Goal: Task Accomplishment & Management: Complete application form

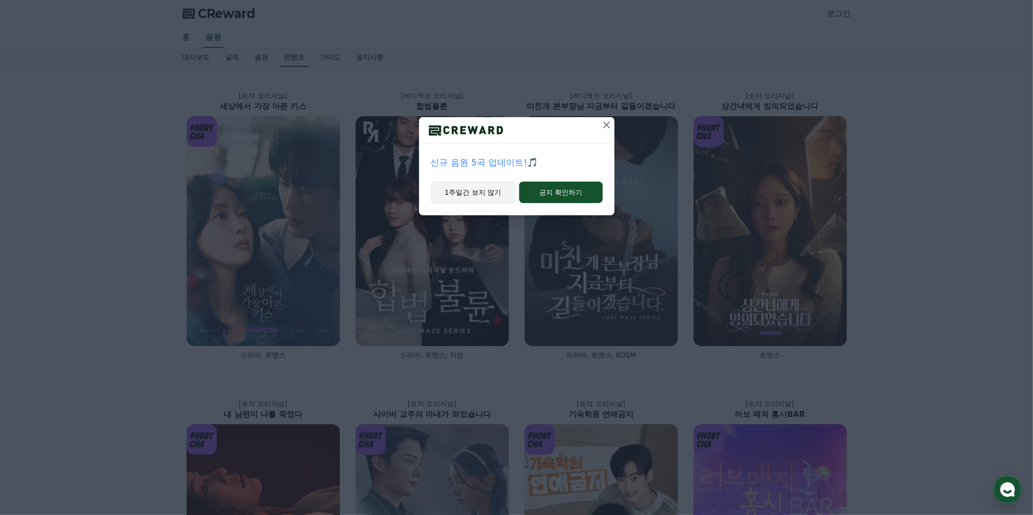
click at [499, 204] on button "1주일간 보지 않기" at bounding box center [473, 192] width 85 height 22
click at [472, 204] on button "1주일간 보지 않기" at bounding box center [473, 192] width 85 height 22
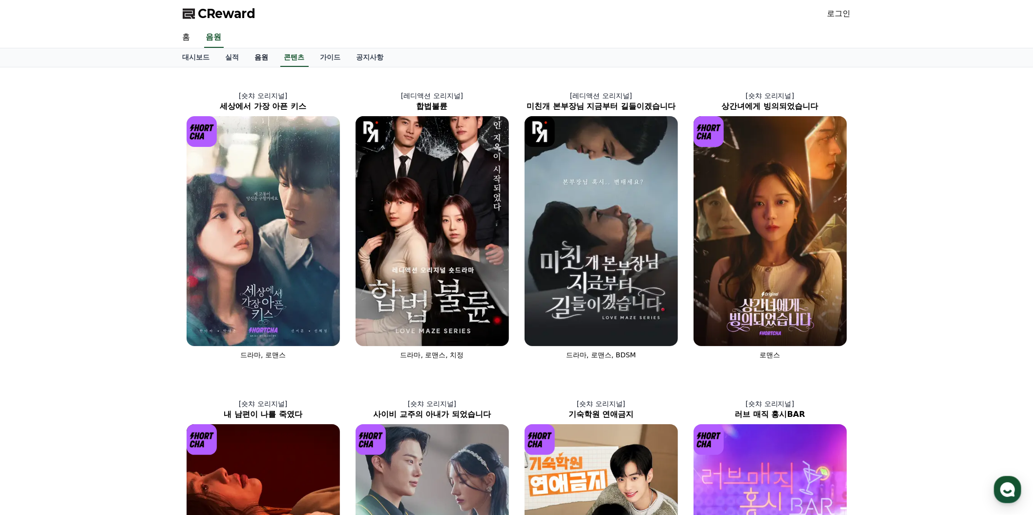
click at [277, 67] on link "음원" at bounding box center [261, 57] width 29 height 19
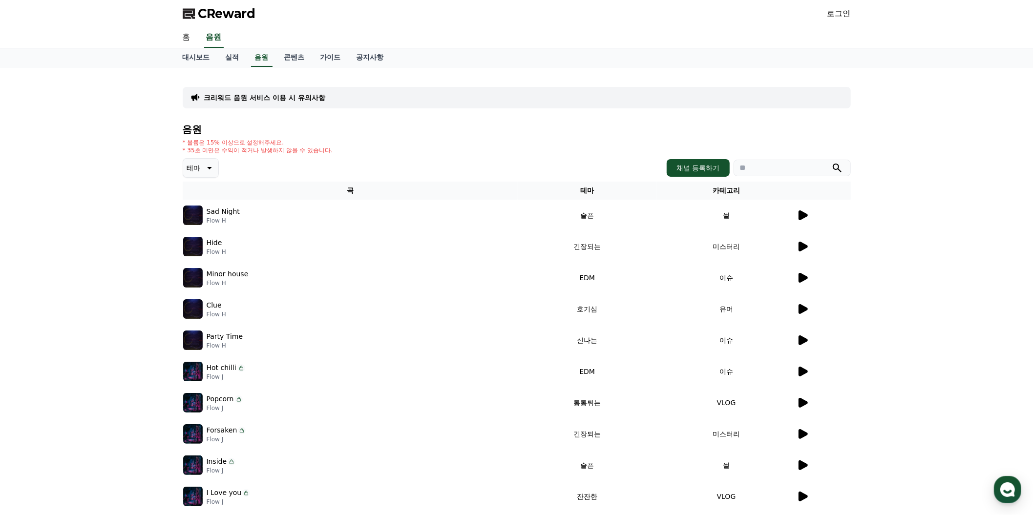
click at [214, 174] on icon at bounding box center [209, 168] width 12 height 12
click at [213, 104] on button "즐거움" at bounding box center [198, 92] width 28 height 21
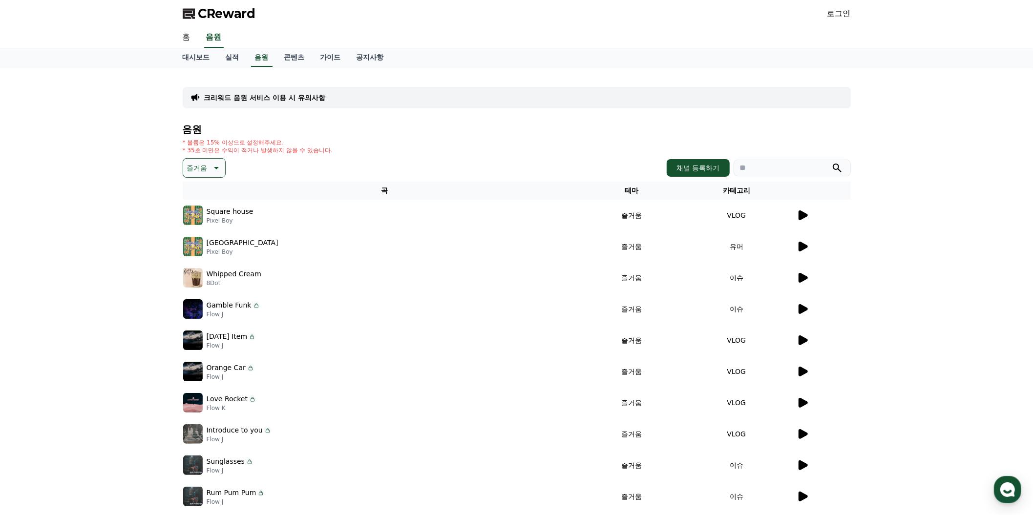
click at [797, 221] on icon at bounding box center [803, 216] width 12 height 12
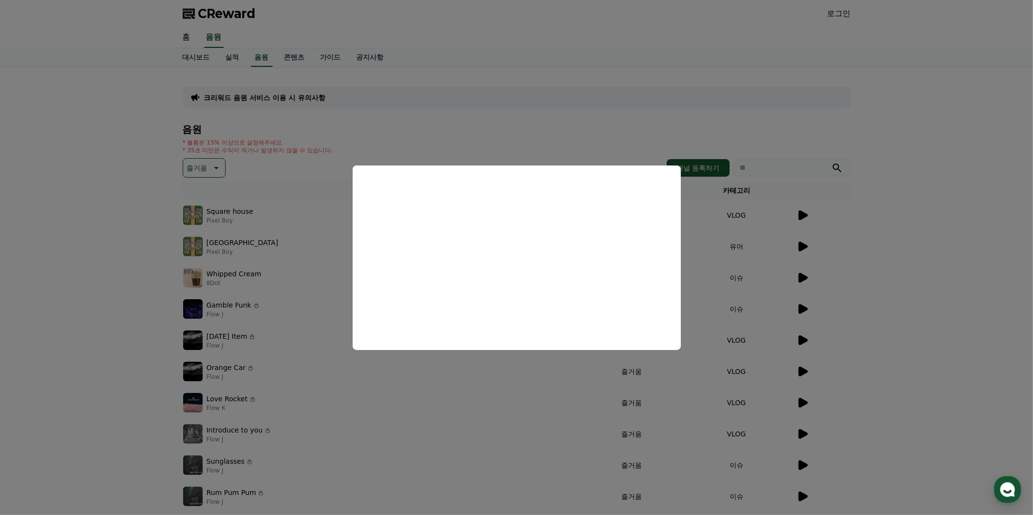
click at [926, 180] on button "close modal" at bounding box center [516, 257] width 1033 height 515
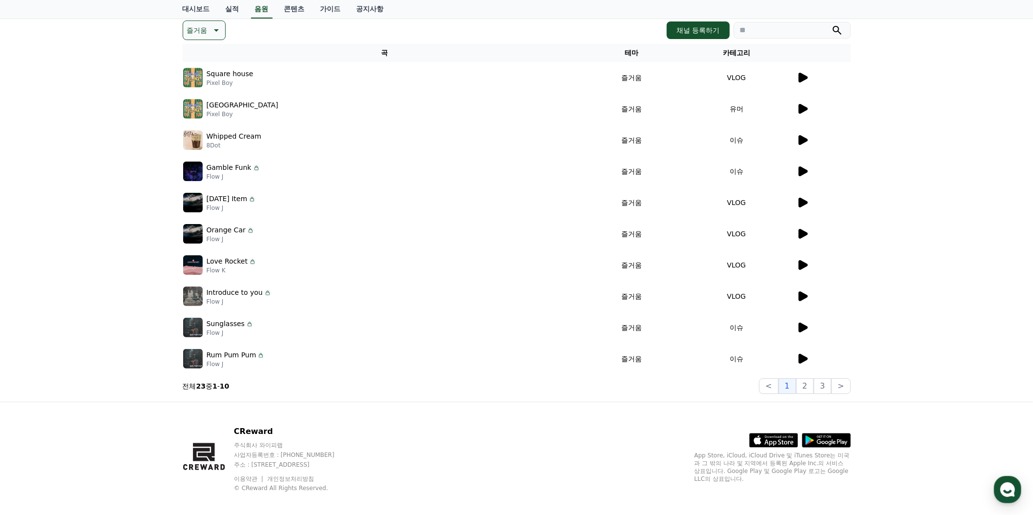
scroll to position [177, 0]
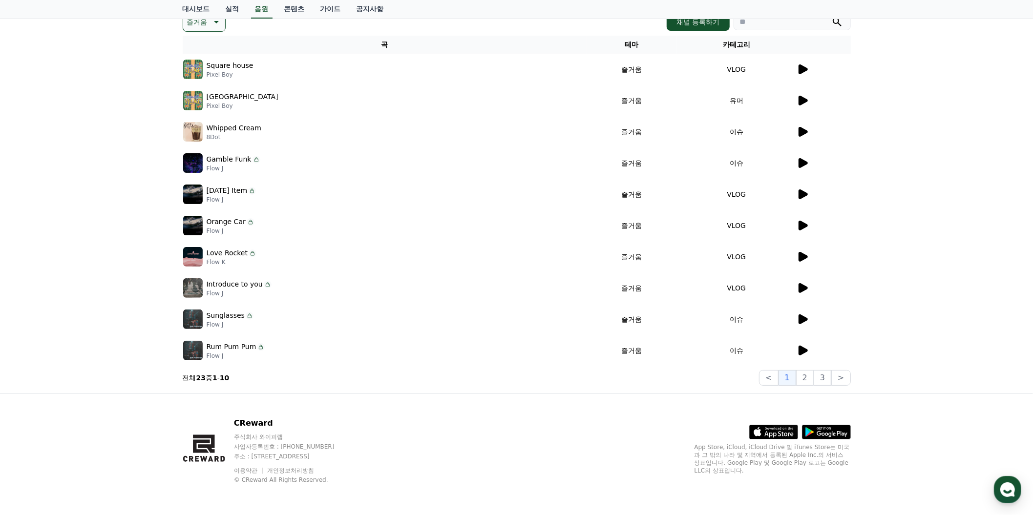
click at [797, 263] on icon at bounding box center [803, 257] width 12 height 12
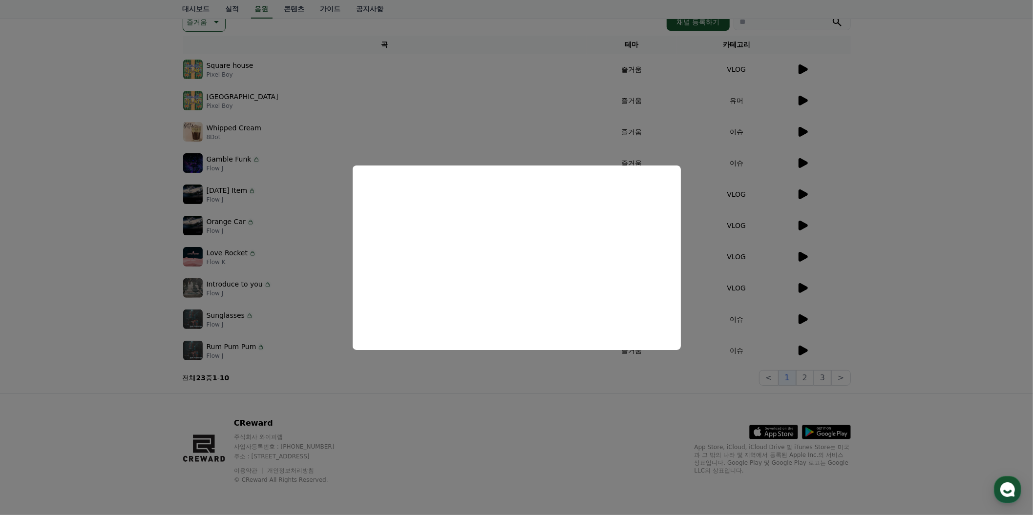
click at [895, 232] on button "close modal" at bounding box center [516, 257] width 1033 height 515
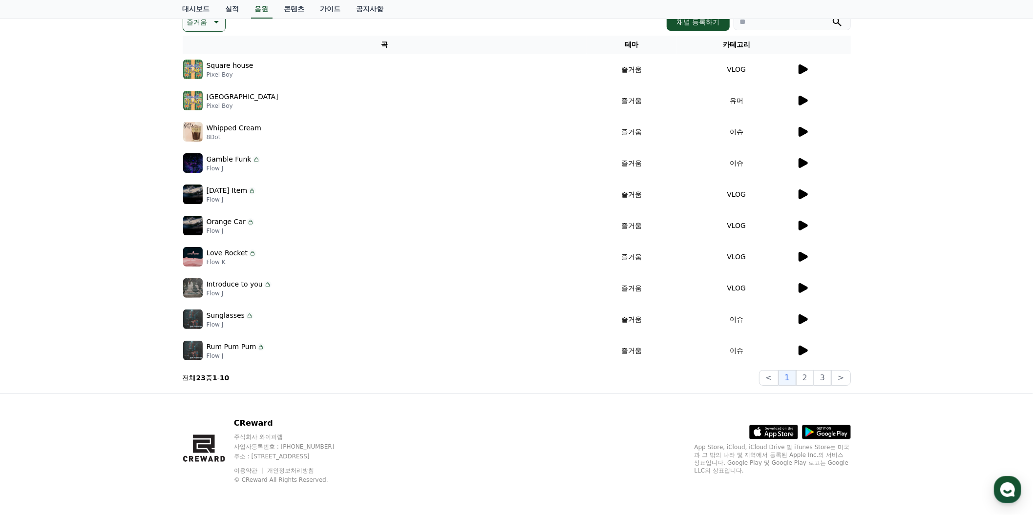
click at [226, 32] on button "즐거움" at bounding box center [204, 22] width 43 height 20
click at [213, 93] on button "신나는" at bounding box center [198, 81] width 28 height 21
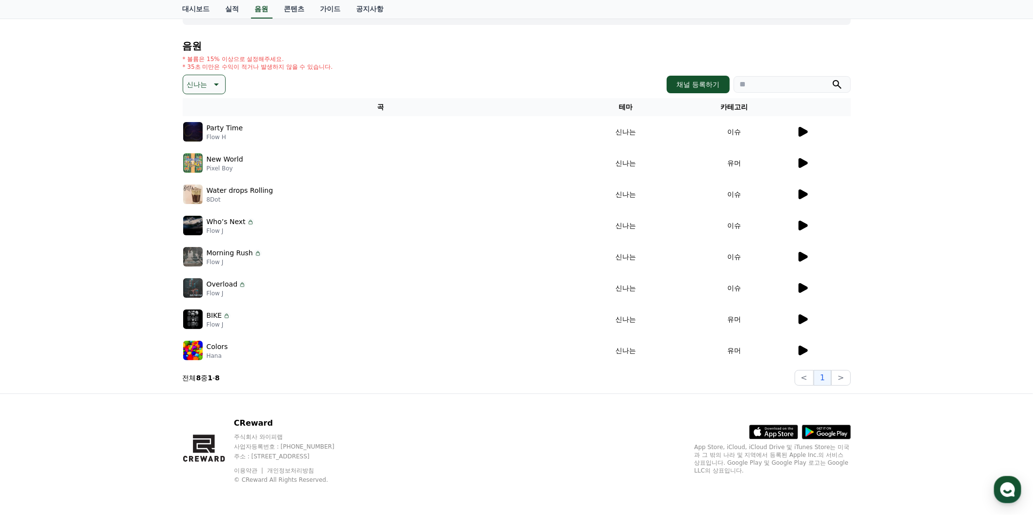
scroll to position [177, 0]
click at [797, 169] on div at bounding box center [824, 163] width 54 height 12
click at [667, 93] on button "채널 등록하기" at bounding box center [698, 85] width 63 height 18
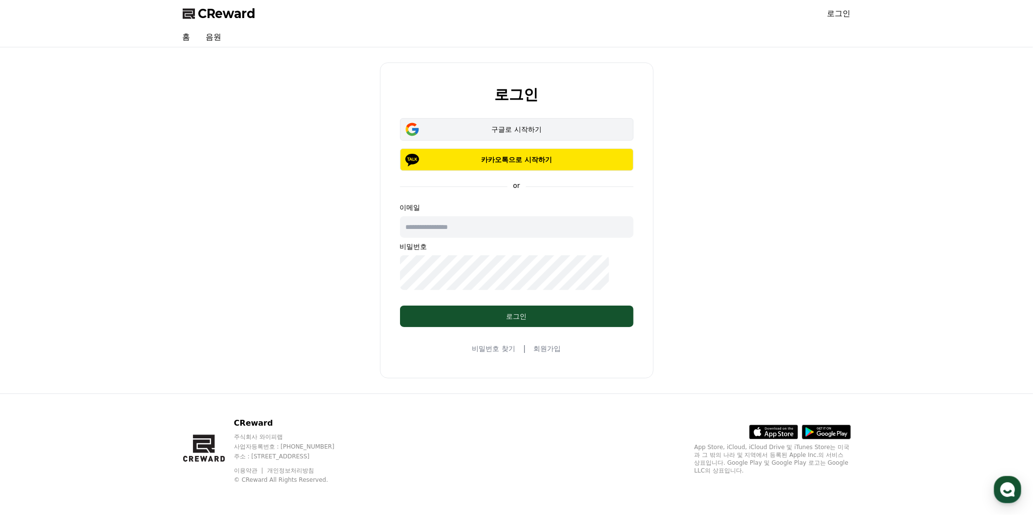
click at [542, 134] on div "구글로 시작하기" at bounding box center [516, 130] width 205 height 10
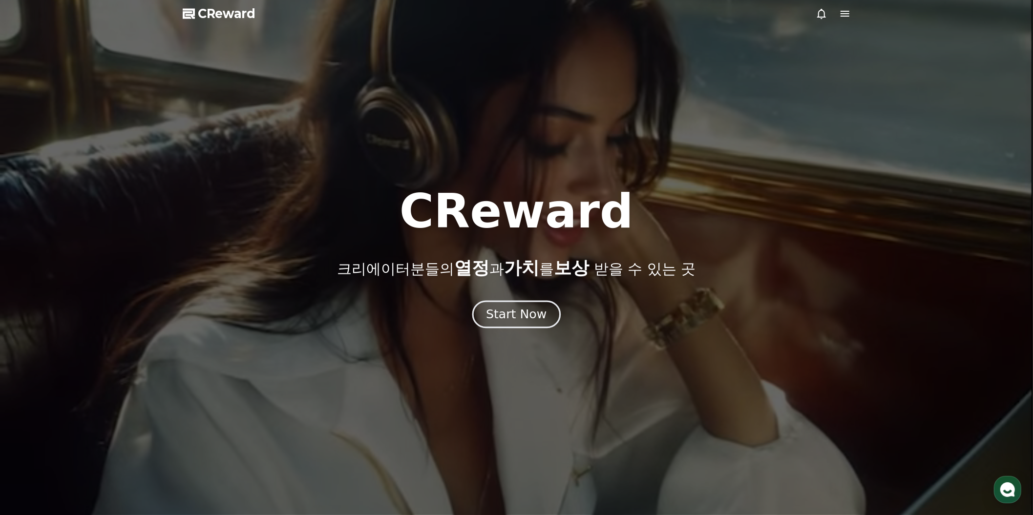
click at [547, 323] on div "Start Now" at bounding box center [516, 314] width 61 height 17
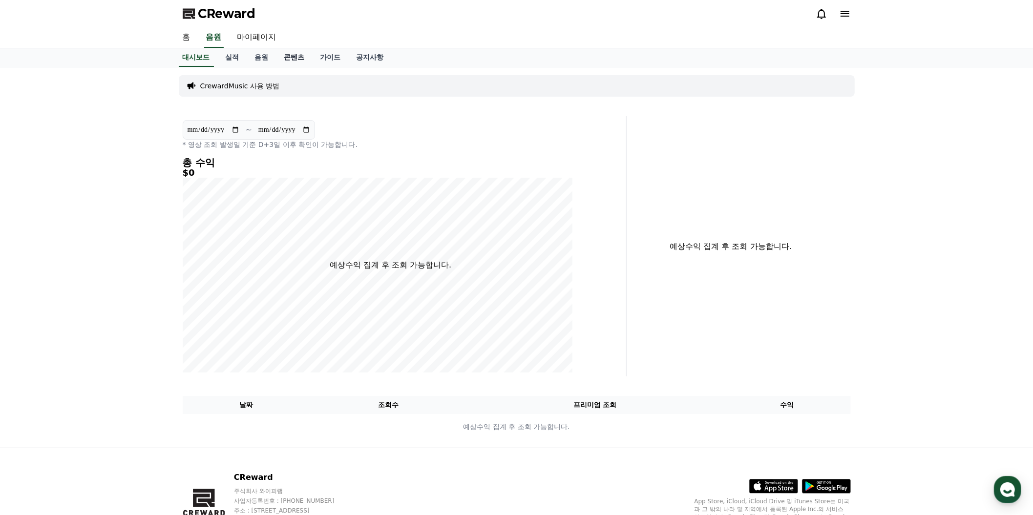
click at [313, 67] on link "콘텐츠" at bounding box center [295, 57] width 36 height 19
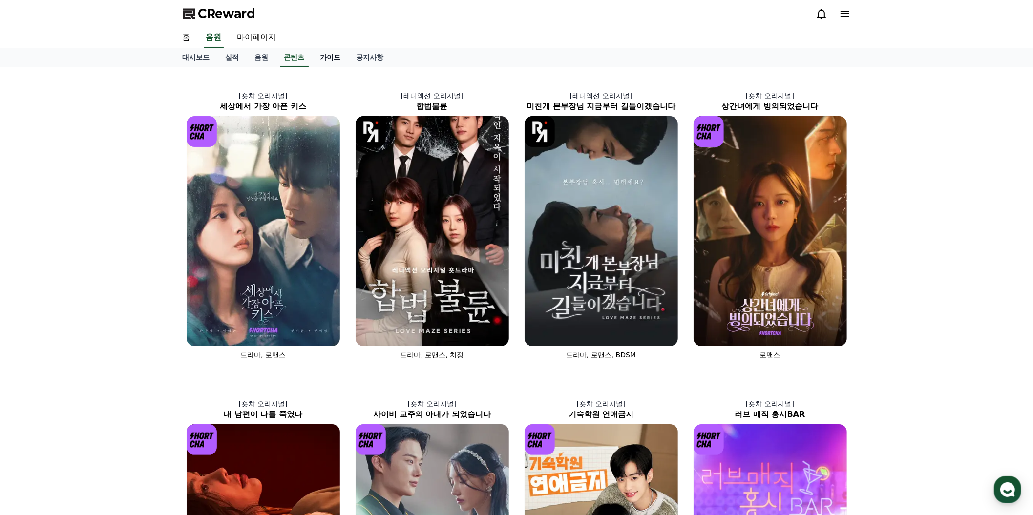
click at [349, 67] on link "가이드" at bounding box center [331, 57] width 36 height 19
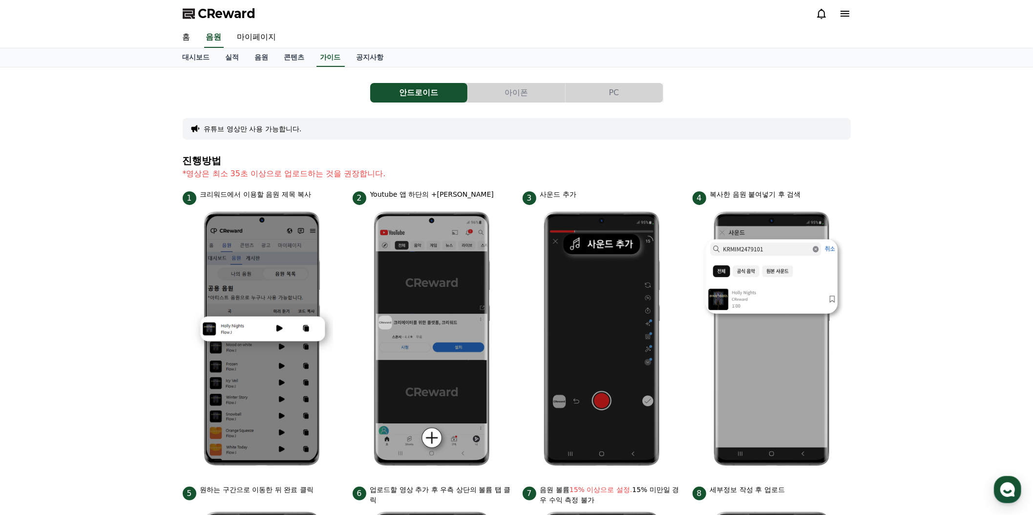
click at [622, 103] on button "PC" at bounding box center [614, 93] width 97 height 20
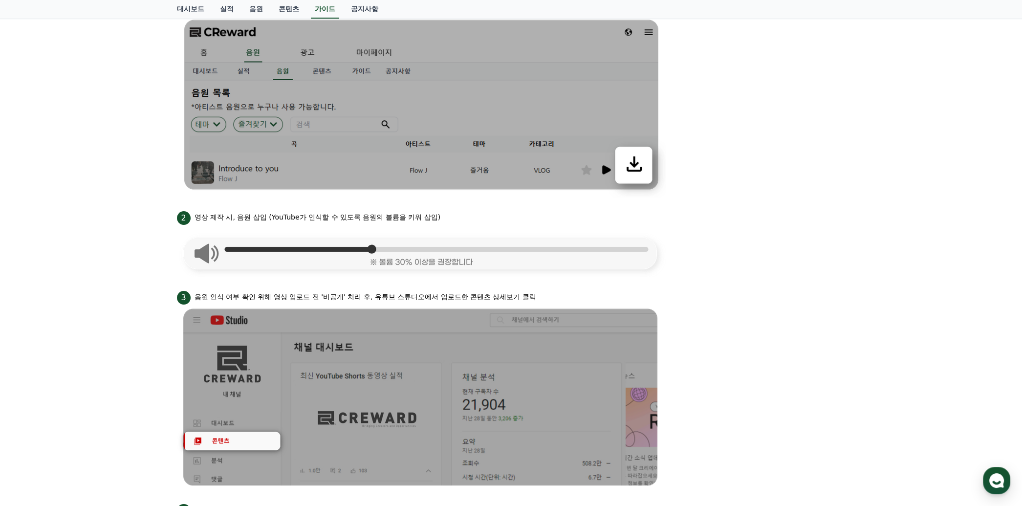
scroll to position [296, 0]
click at [271, 13] on link "음원" at bounding box center [255, 9] width 29 height 19
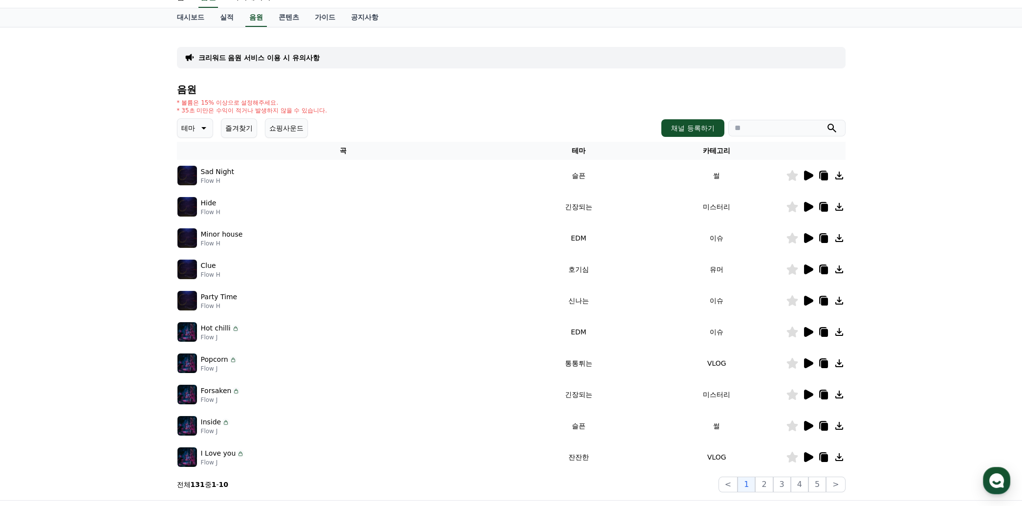
scroll to position [118, 0]
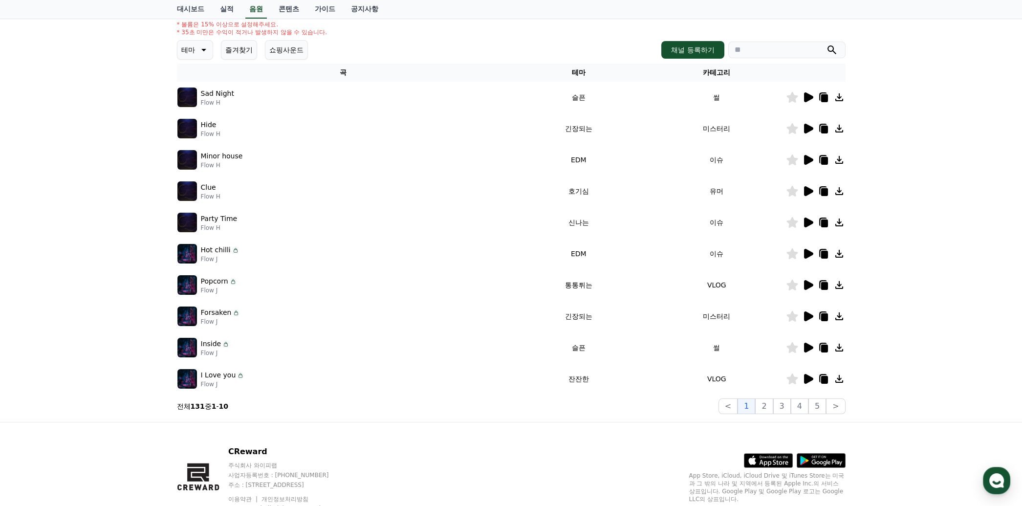
click at [213, 60] on button "테마" at bounding box center [195, 50] width 36 height 20
click at [207, 45] on button "즐거움" at bounding box center [192, 33] width 28 height 21
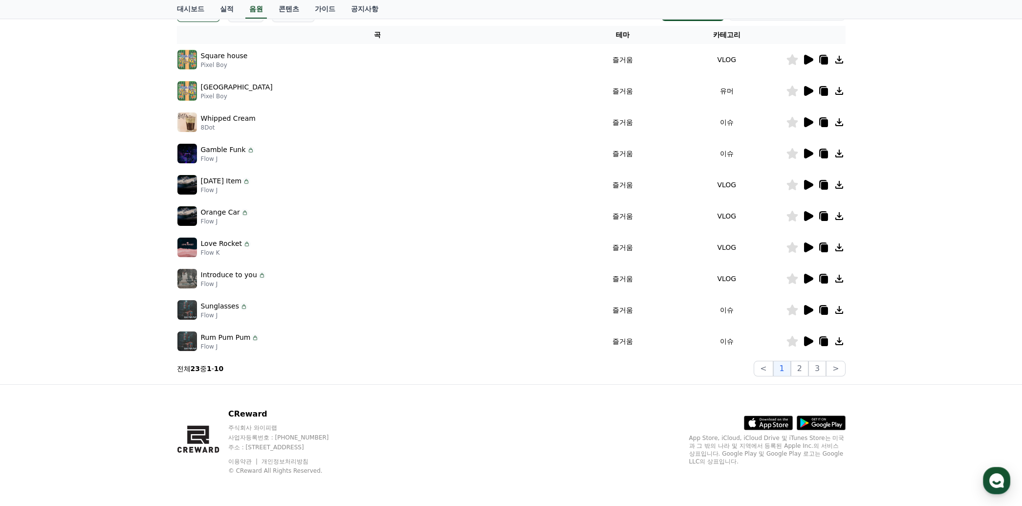
scroll to position [355, 0]
click at [804, 252] on icon at bounding box center [808, 247] width 9 height 10
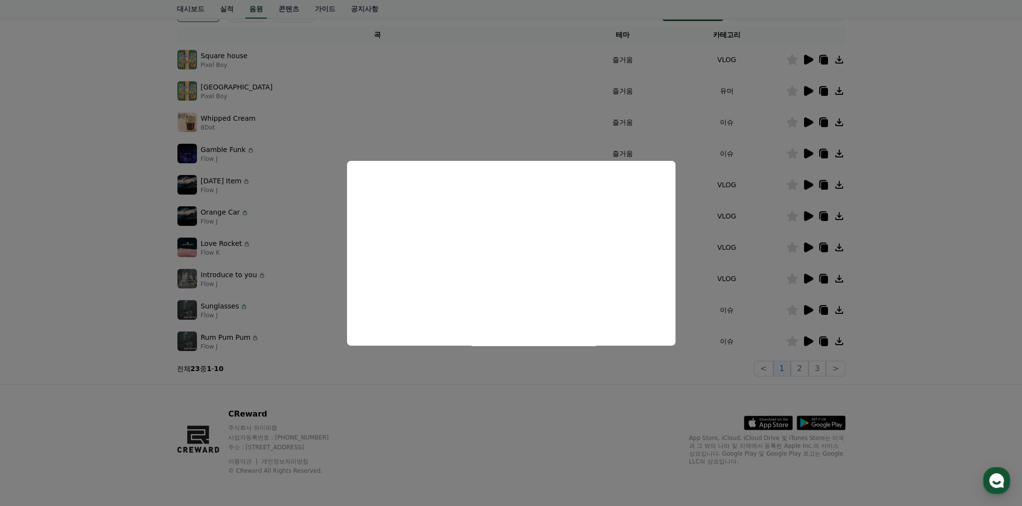
click at [916, 242] on button "close modal" at bounding box center [511, 253] width 1022 height 506
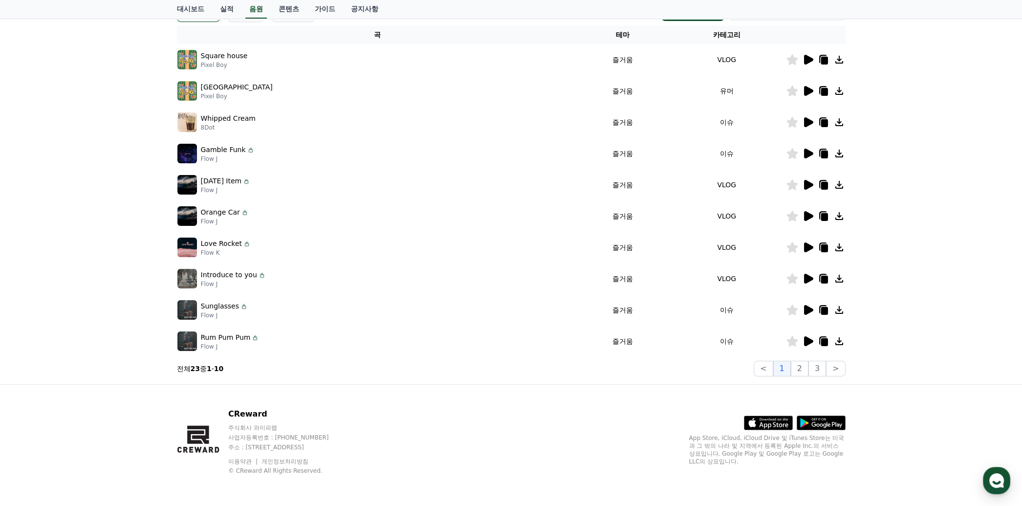
click at [513, 232] on td "Orange Car Flow J" at bounding box center [377, 215] width 401 height 31
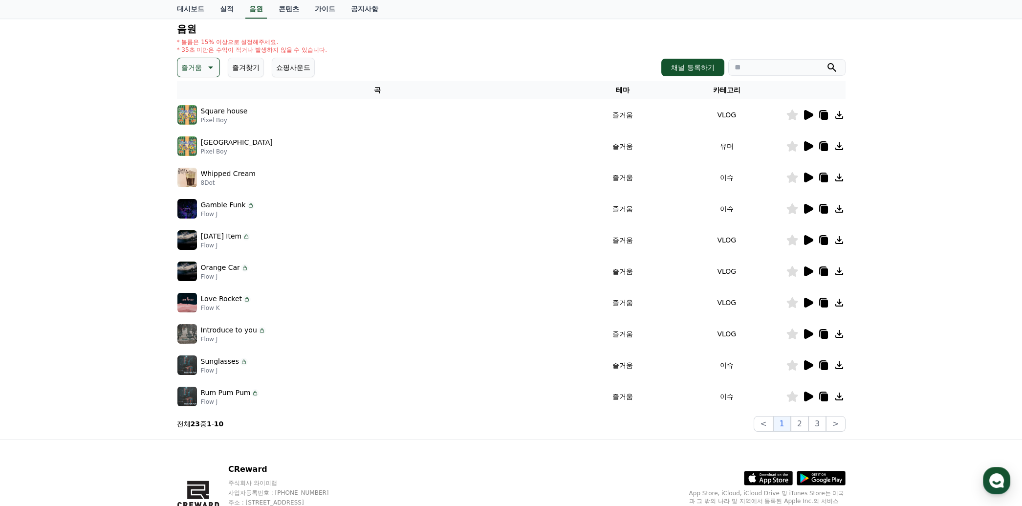
scroll to position [414, 0]
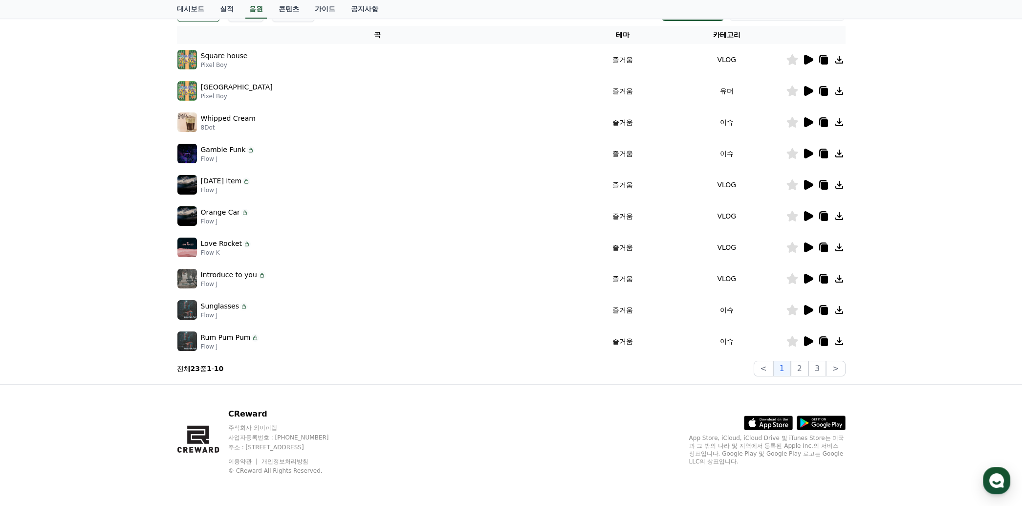
click at [802, 347] on icon at bounding box center [808, 341] width 12 height 12
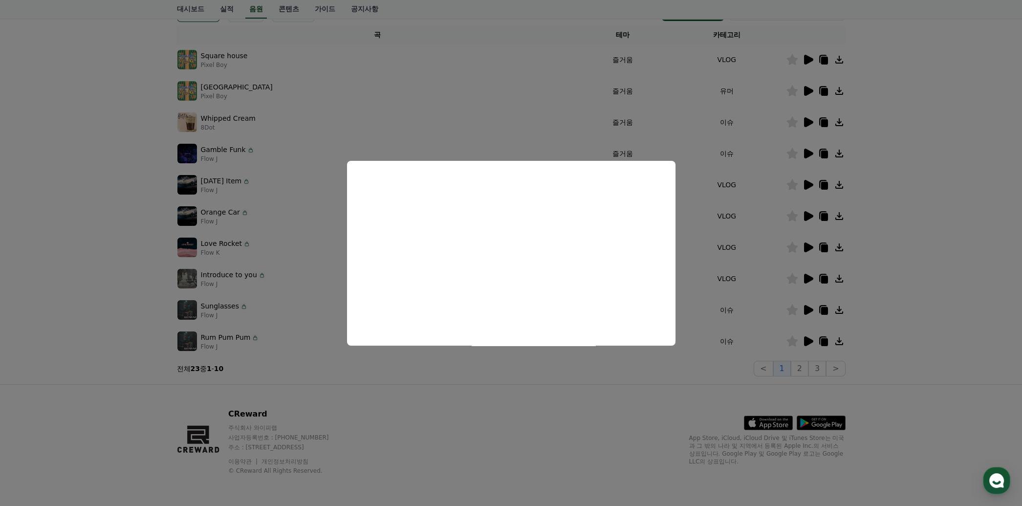
click at [946, 225] on button "close modal" at bounding box center [511, 253] width 1022 height 506
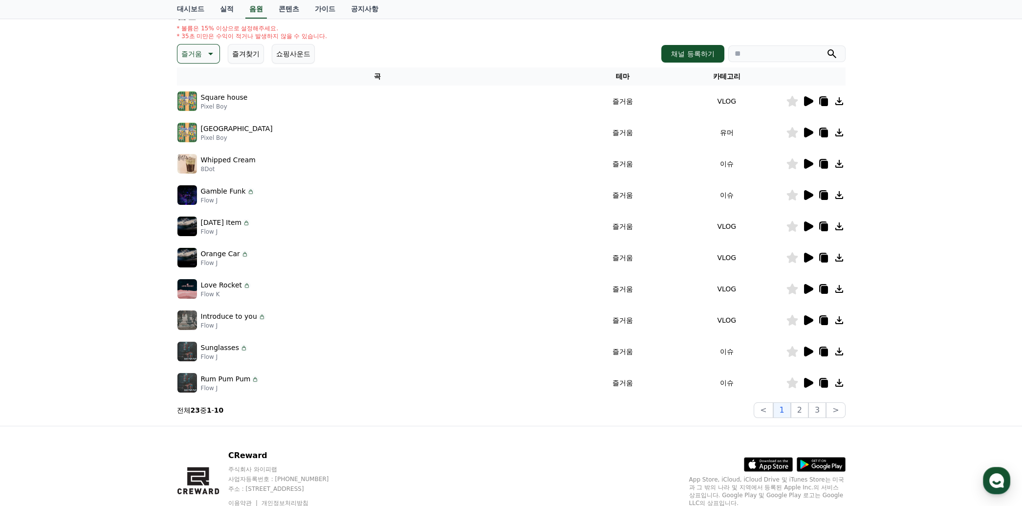
scroll to position [177, 0]
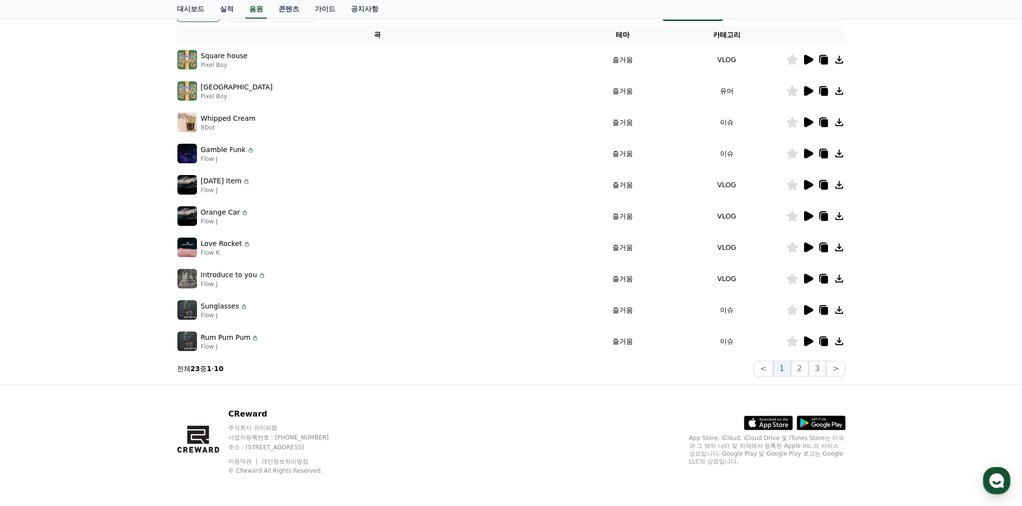
click at [220, 22] on button "즐거움" at bounding box center [198, 12] width 43 height 20
click at [205, 83] on button "신나는" at bounding box center [192, 72] width 28 height 21
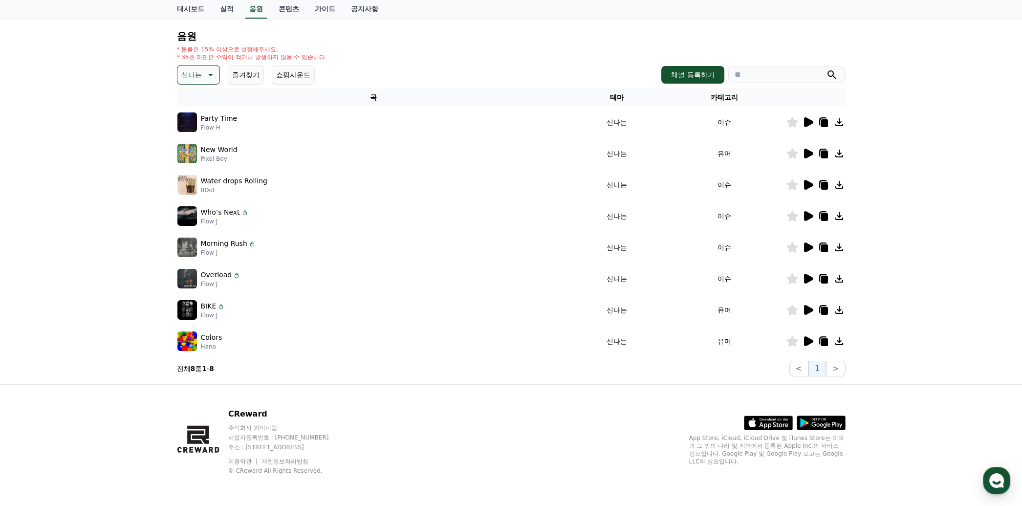
scroll to position [296, 0]
click at [804, 211] on icon at bounding box center [808, 216] width 9 height 10
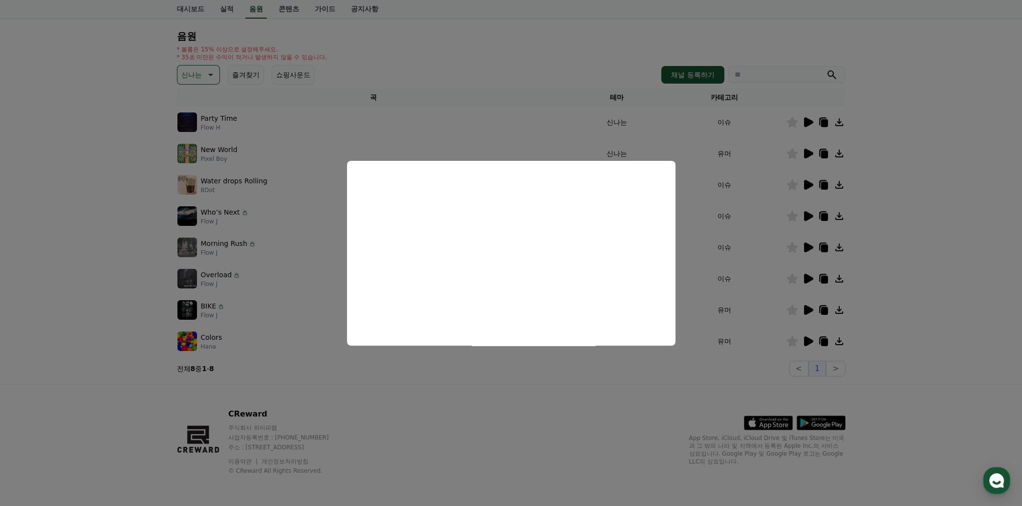
click at [908, 222] on button "close modal" at bounding box center [511, 253] width 1022 height 506
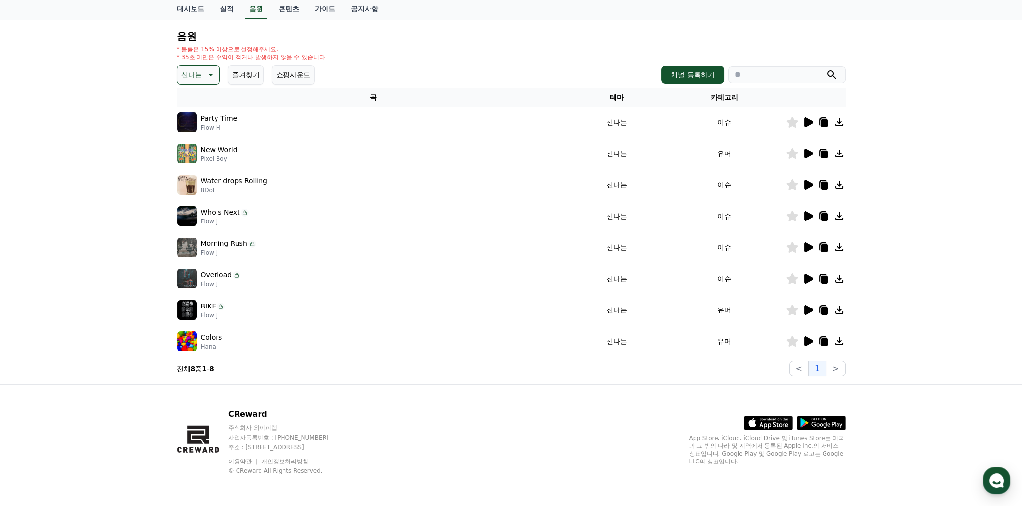
click at [833, 210] on icon at bounding box center [839, 216] width 12 height 12
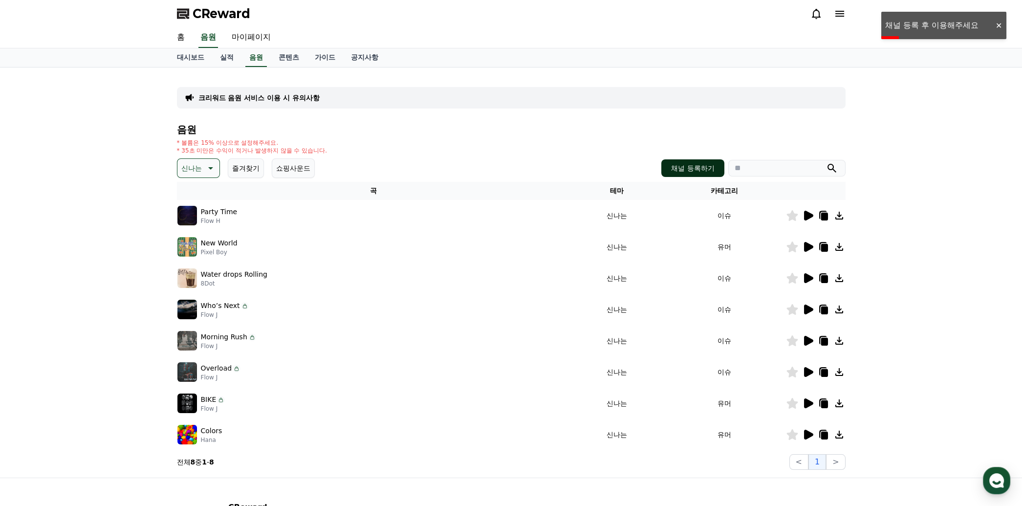
click at [661, 177] on button "채널 등록하기" at bounding box center [692, 168] width 63 height 18
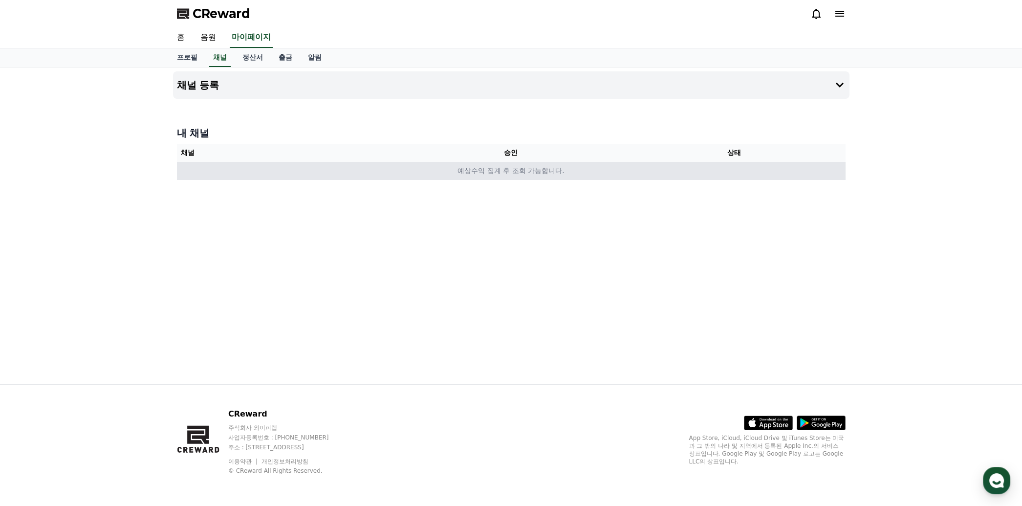
click at [508, 180] on td "예상수익 집계 후 조회 가능합니다." at bounding box center [511, 171] width 668 height 18
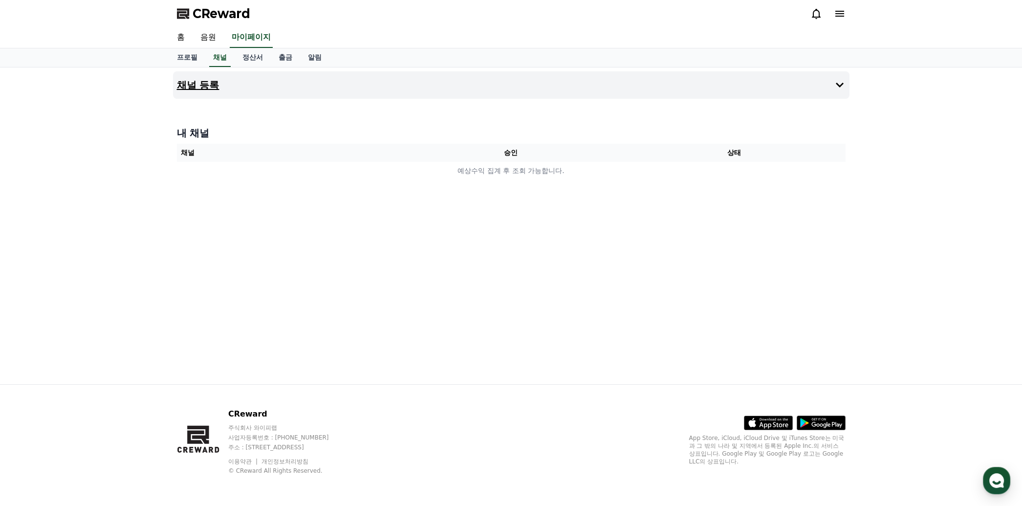
click at [835, 87] on icon at bounding box center [839, 85] width 8 height 5
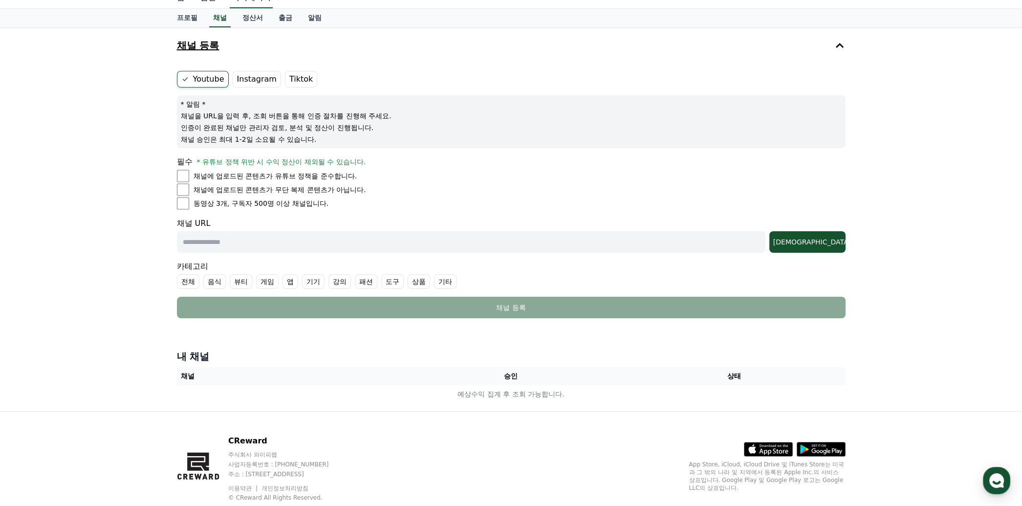
scroll to position [59, 0]
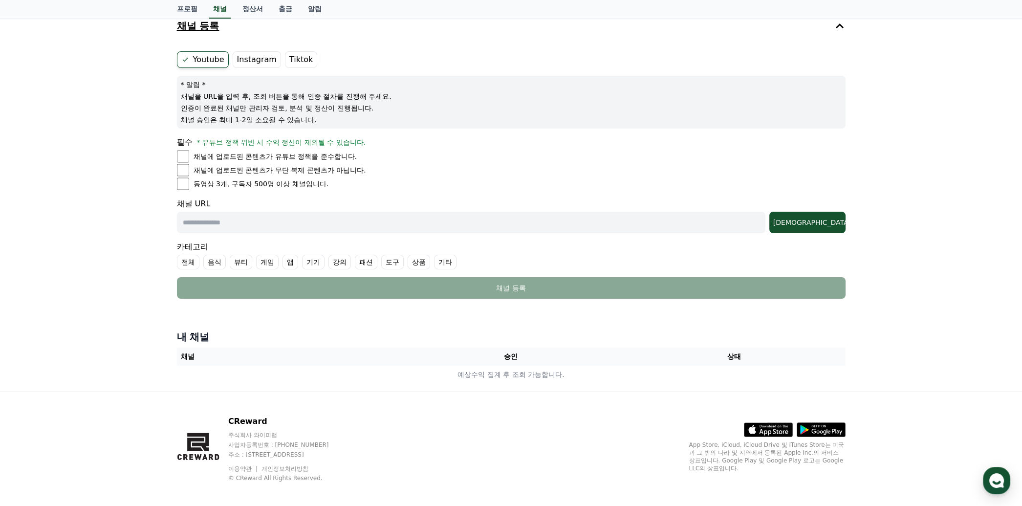
click at [195, 163] on li "채널에 업로드된 콘텐츠가 유튜브 정책을 준수합니다." at bounding box center [511, 156] width 668 height 13
click at [195, 176] on li "채널에 업로드된 콘텐츠가 무단 복제 콘텐츠가 아닙니다." at bounding box center [511, 170] width 668 height 13
drag, startPoint x: 299, startPoint y: 388, endPoint x: 308, endPoint y: 385, distance: 9.0
click at [299, 233] on input "text" at bounding box center [471, 222] width 588 height 21
paste input "**********"
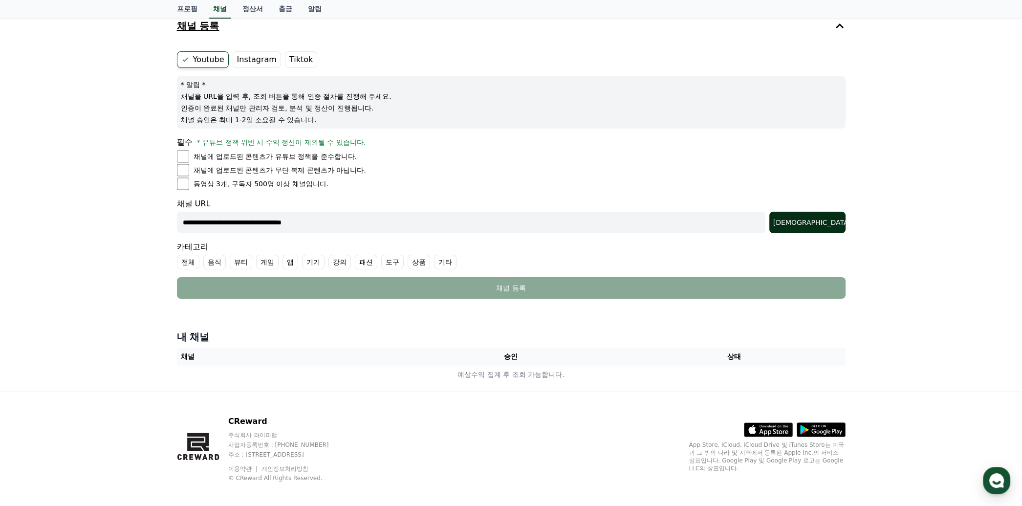
type input "**********"
click at [819, 227] on div "조회" at bounding box center [807, 222] width 68 height 10
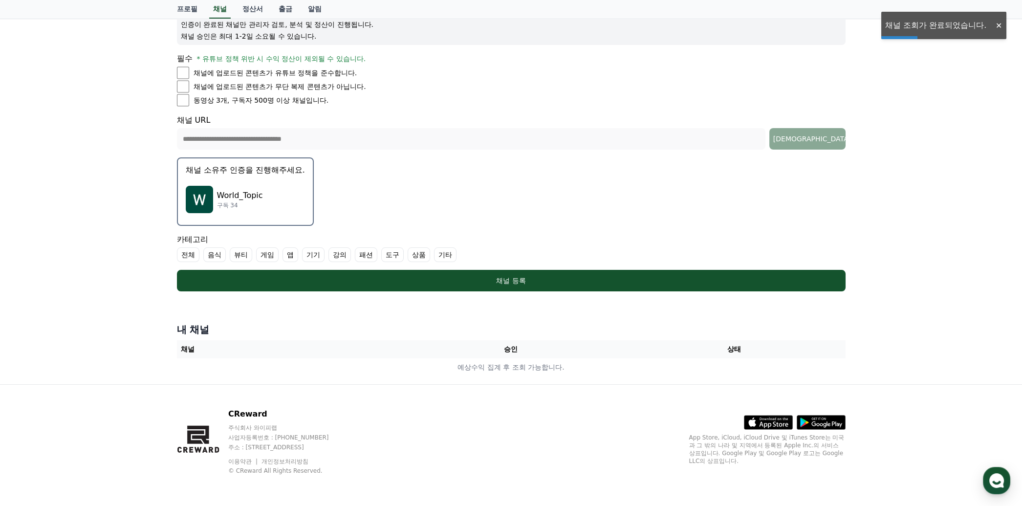
scroll to position [296, 0]
click at [205, 213] on img "button" at bounding box center [199, 199] width 27 height 27
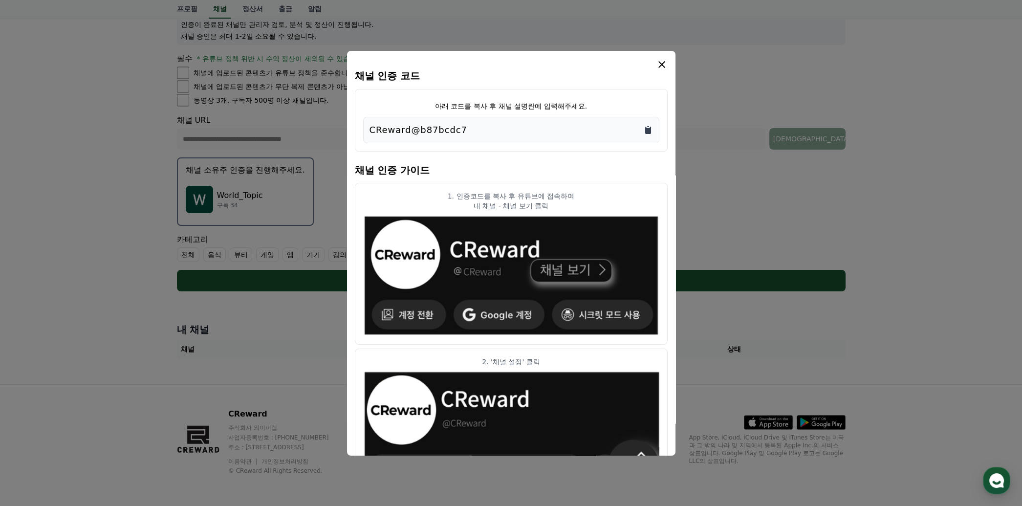
click at [653, 135] on icon "Copy to clipboard" at bounding box center [648, 130] width 10 height 10
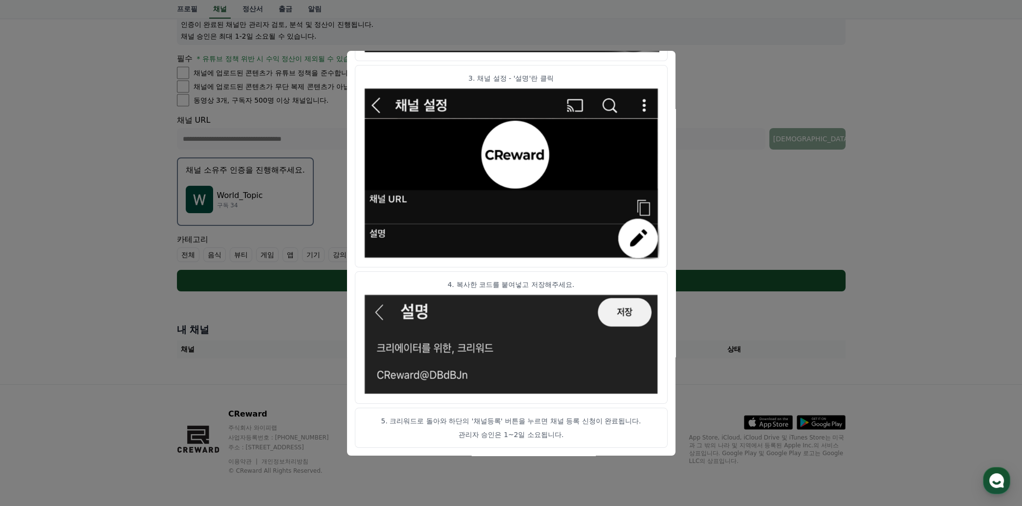
scroll to position [355, 0]
click at [921, 148] on button "close modal" at bounding box center [511, 253] width 1022 height 506
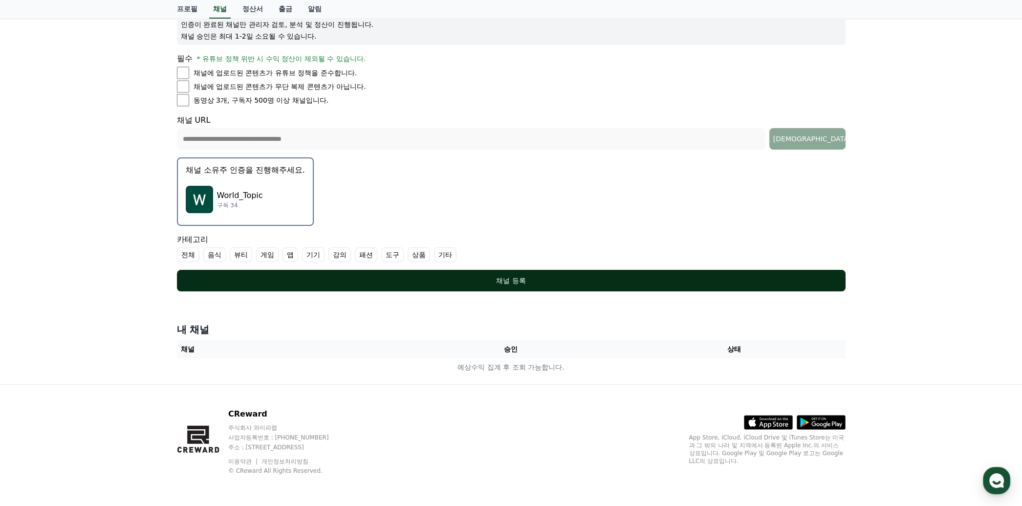
click at [505, 285] on div "채널 등록" at bounding box center [510, 281] width 629 height 10
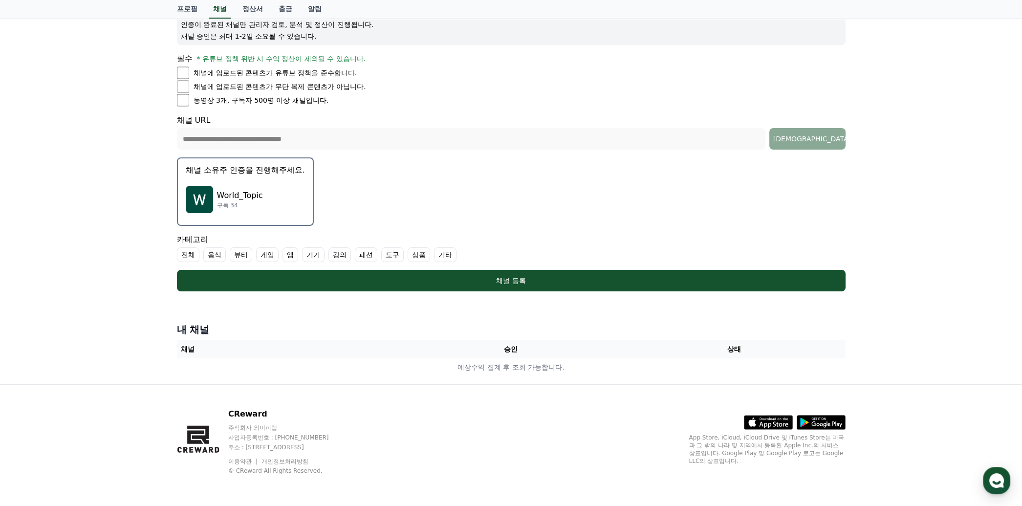
click at [196, 262] on label "전체" at bounding box center [188, 254] width 22 height 15
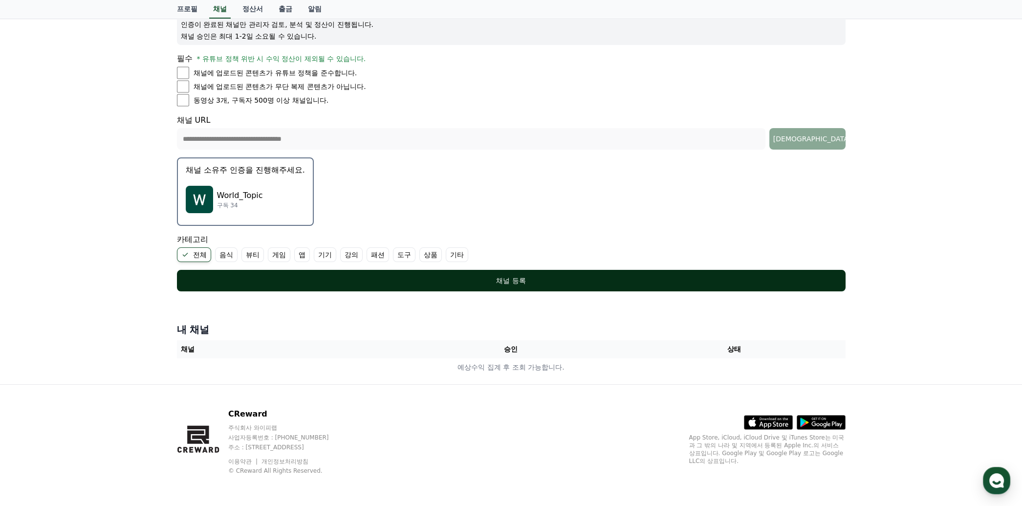
click at [484, 285] on div "채널 등록" at bounding box center [510, 281] width 629 height 10
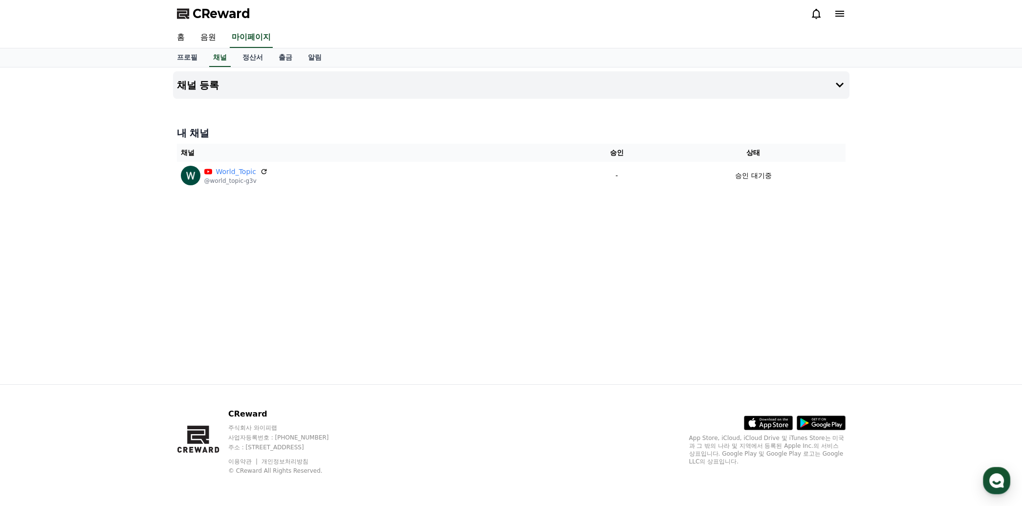
click at [522, 310] on div "채널 등록 내 채널 채널 승인 상태 World_Topic @world_topic-g3v - 승인 대기중" at bounding box center [511, 225] width 684 height 317
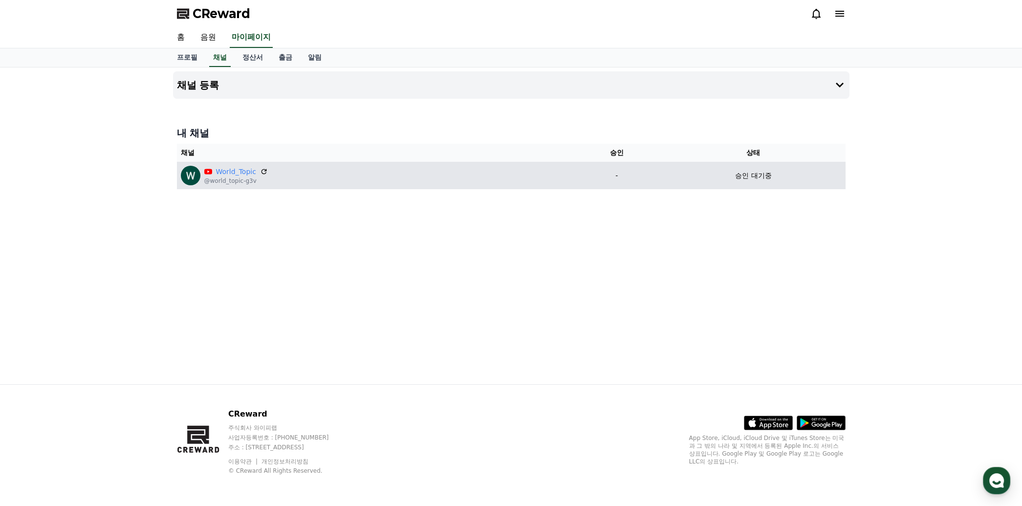
click at [479, 185] on div "World_Topic @world_topic-g3v" at bounding box center [374, 176] width 387 height 20
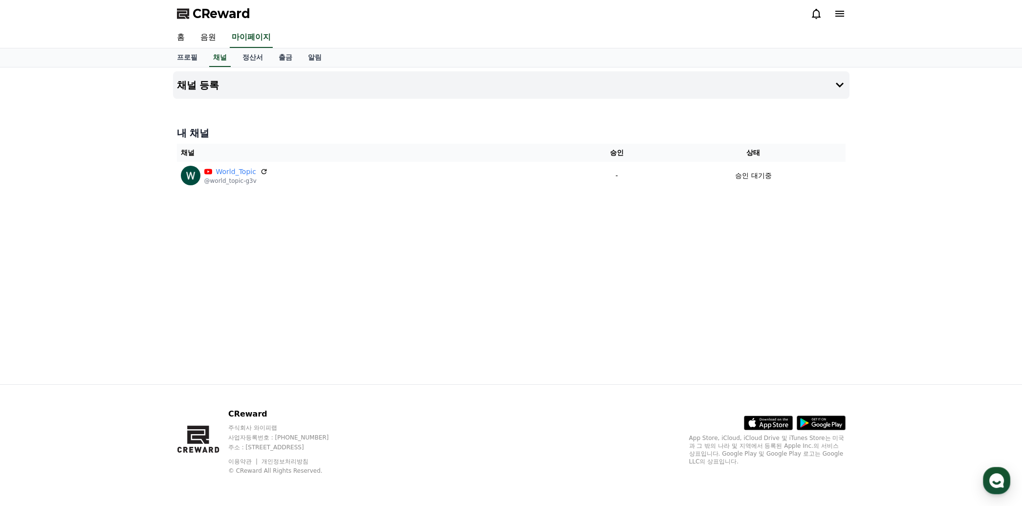
drag, startPoint x: 323, startPoint y: 269, endPoint x: 557, endPoint y: 30, distance: 335.1
click at [268, 175] on icon at bounding box center [264, 172] width 8 height 8
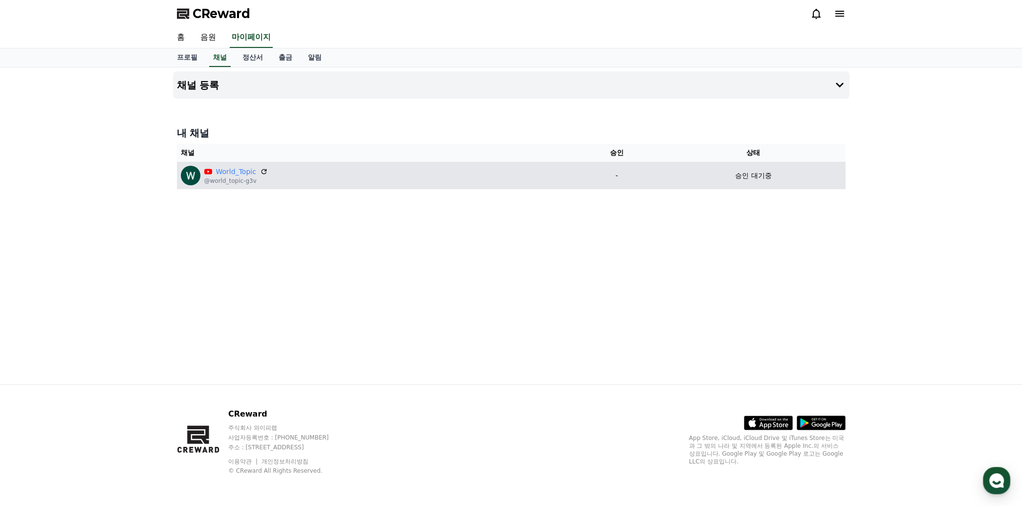
click at [735, 181] on p "승인 대기중" at bounding box center [753, 176] width 36 height 10
click at [750, 181] on p "승인 대기중" at bounding box center [753, 176] width 36 height 10
